Goal: Task Accomplishment & Management: Manage account settings

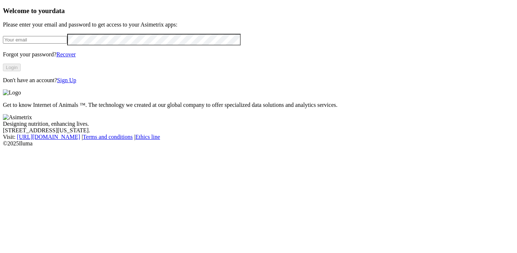
type input "[EMAIL_ADDRESS][DOMAIN_NAME]"
click at [0, 63] on html "Welcome to your data Please enter your email and password to get access to your…" at bounding box center [258, 75] width 517 height 150
drag, startPoint x: 135, startPoint y: 59, endPoint x: 11, endPoint y: 49, distance: 124.6
click at [11, 49] on div "Welcome to your data Please enter your email and password to get access to your…" at bounding box center [259, 45] width 512 height 77
paste input "[PERSON_NAME][EMAIL_ADDRESS][DOMAIN_NAME]"
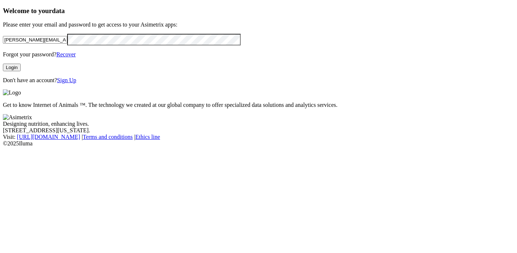
type input "[PERSON_NAME][EMAIL_ADDRESS][DOMAIN_NAME]"
click at [21, 71] on button "Login" at bounding box center [12, 68] width 18 height 8
